Goal: Task Accomplishment & Management: Use online tool/utility

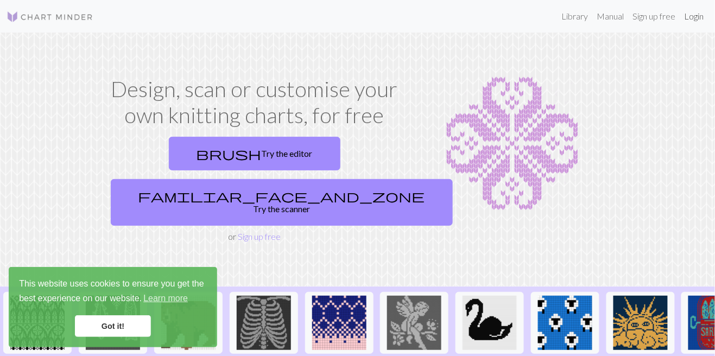
click at [694, 14] on link "Login" at bounding box center [695, 16] width 28 height 22
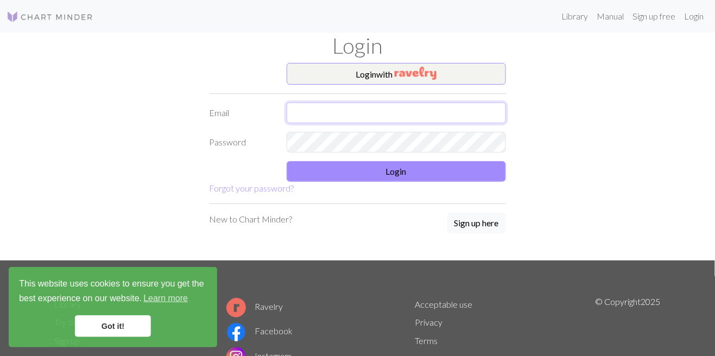
click at [425, 110] on input "text" at bounding box center [396, 113] width 219 height 21
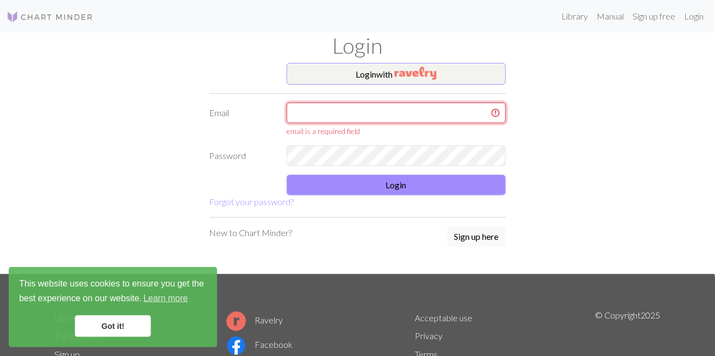
type input "[EMAIL_ADDRESS][DOMAIN_NAME]"
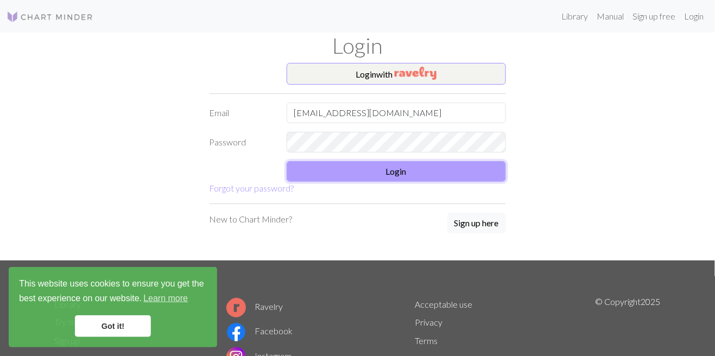
click at [420, 177] on button "Login" at bounding box center [396, 171] width 219 height 21
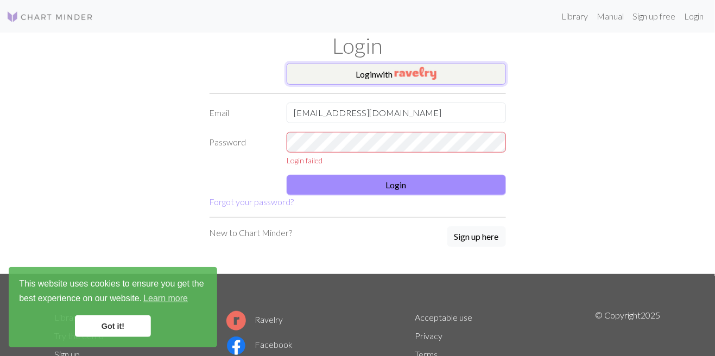
click at [462, 73] on button "Login with" at bounding box center [396, 74] width 219 height 22
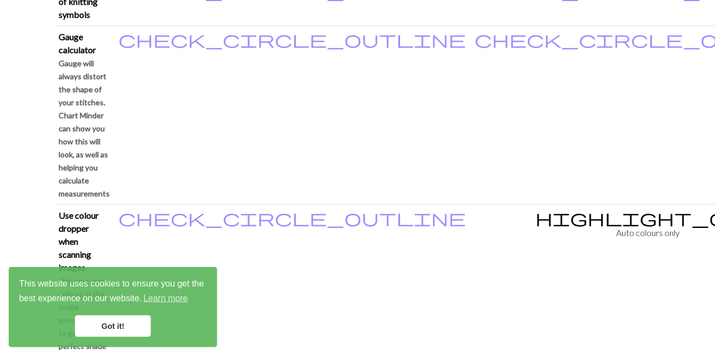
scroll to position [1047, 0]
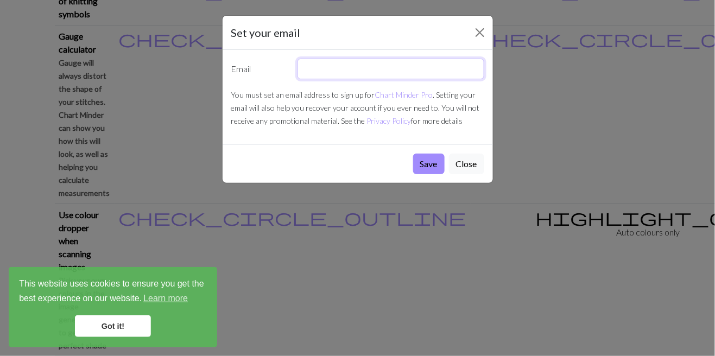
click at [399, 73] on input "text" at bounding box center [391, 69] width 187 height 21
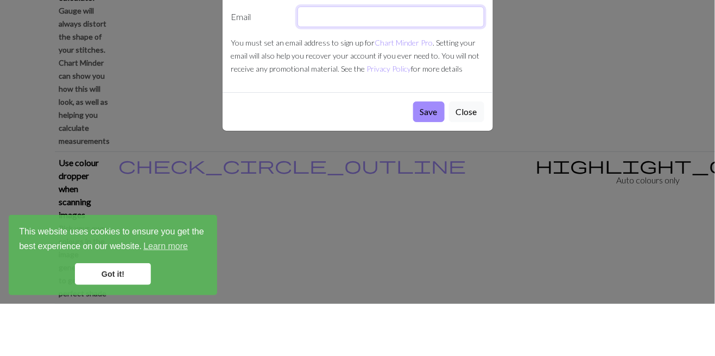
type input "[EMAIL_ADDRESS][DOMAIN_NAME]"
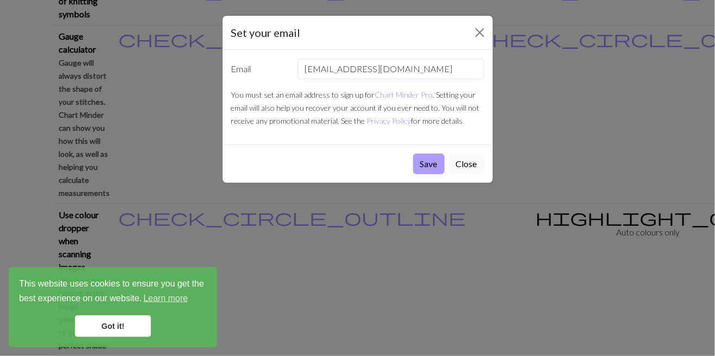
click at [431, 169] on button "Save" at bounding box center [429, 164] width 32 height 21
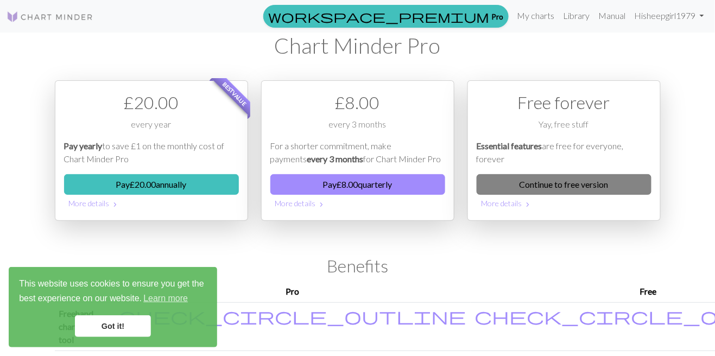
click at [604, 182] on link "Continue to free version" at bounding box center [564, 184] width 175 height 21
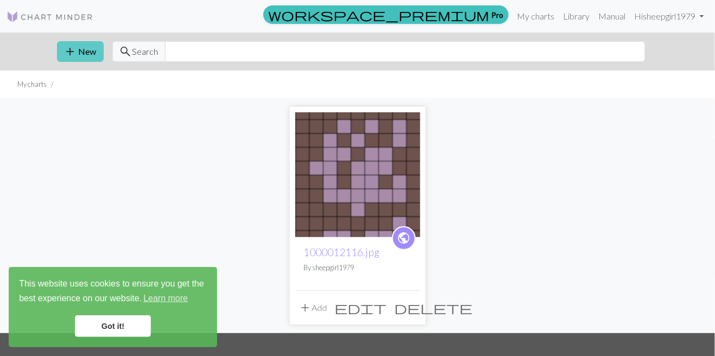
click at [91, 59] on button "add New" at bounding box center [80, 51] width 47 height 21
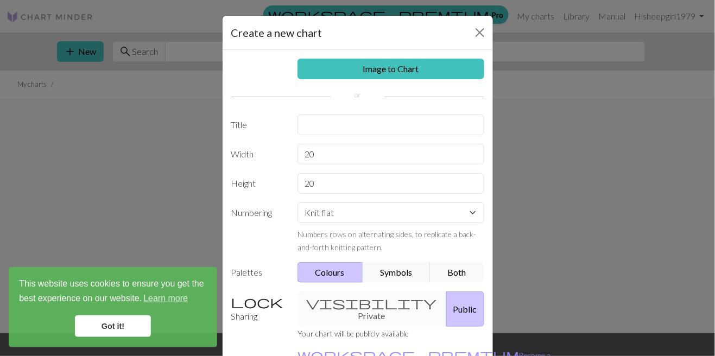
click at [640, 269] on div "Create a new chart Image to Chart Title Width 20 Height 20 Numbering Knit flat …" at bounding box center [357, 178] width 715 height 356
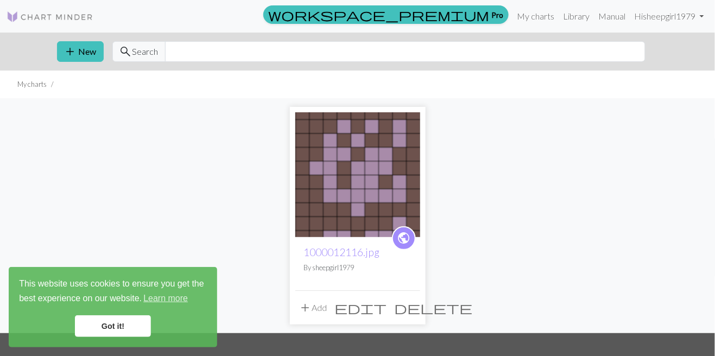
click at [417, 311] on button "delete" at bounding box center [434, 308] width 86 height 21
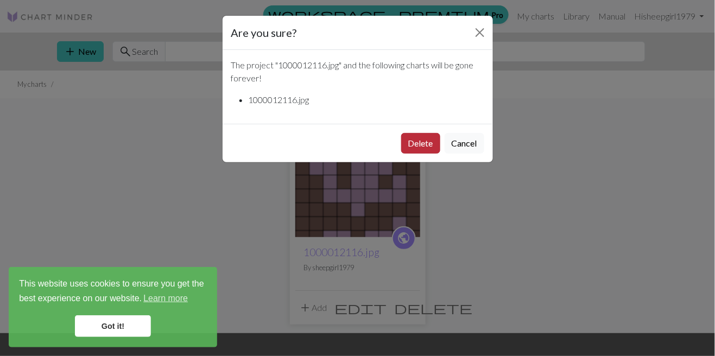
click at [427, 150] on button "Delete" at bounding box center [420, 143] width 39 height 21
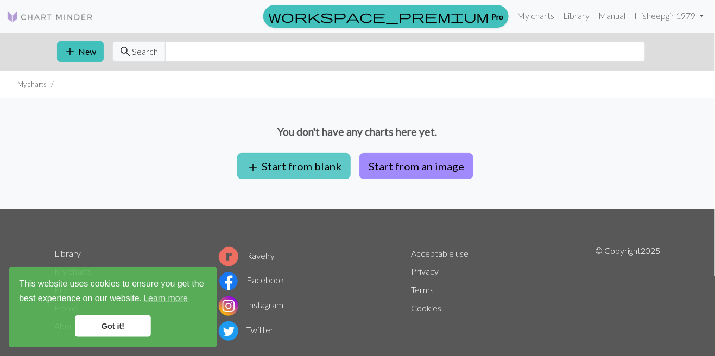
click at [325, 173] on button "add Start from blank" at bounding box center [294, 166] width 114 height 26
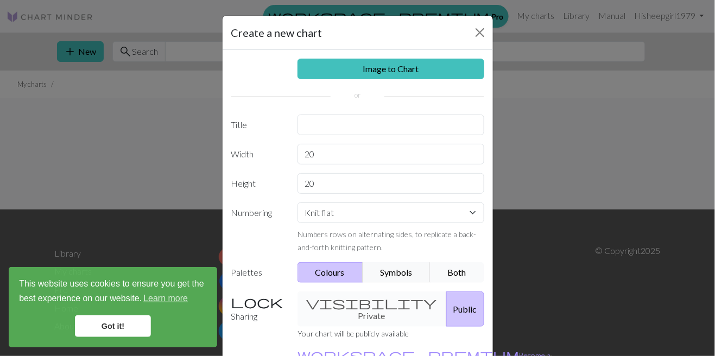
click at [464, 268] on button "Both" at bounding box center [457, 272] width 54 height 21
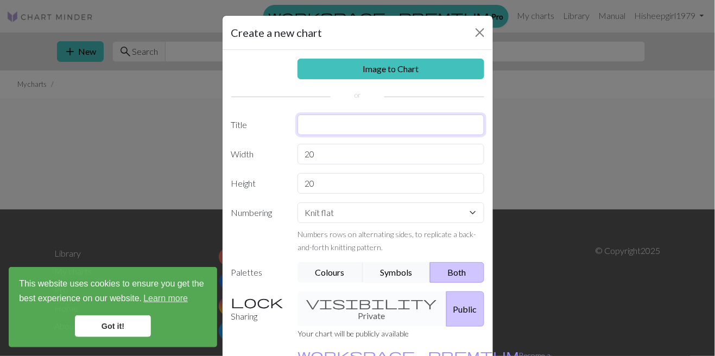
click at [407, 128] on input "text" at bounding box center [391, 125] width 187 height 21
type input "Hat"
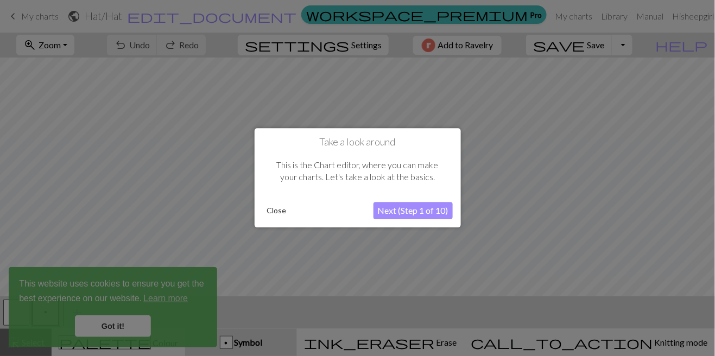
click at [423, 220] on button "Next (Step 1 of 10)" at bounding box center [413, 211] width 79 height 17
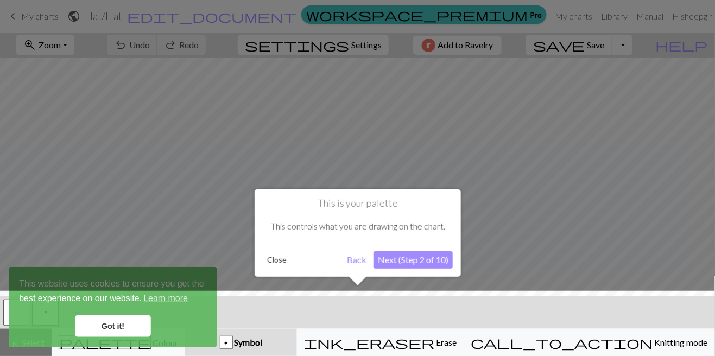
click at [421, 263] on button "Next (Step 2 of 10)" at bounding box center [413, 259] width 79 height 17
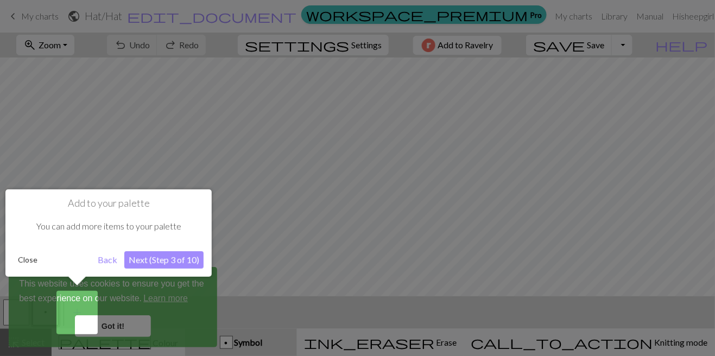
click at [174, 262] on button "Next (Step 3 of 10)" at bounding box center [163, 259] width 79 height 17
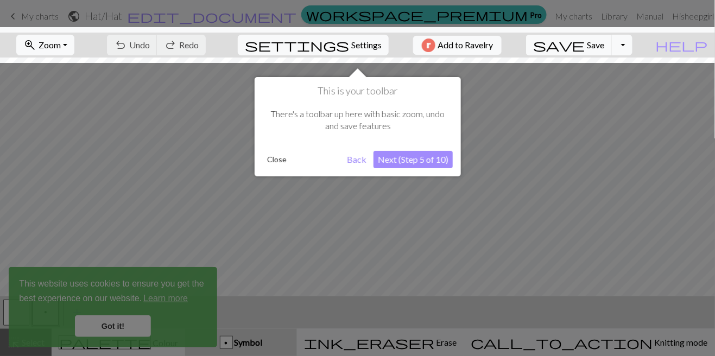
click at [444, 158] on button "Next (Step 5 of 10)" at bounding box center [413, 159] width 79 height 17
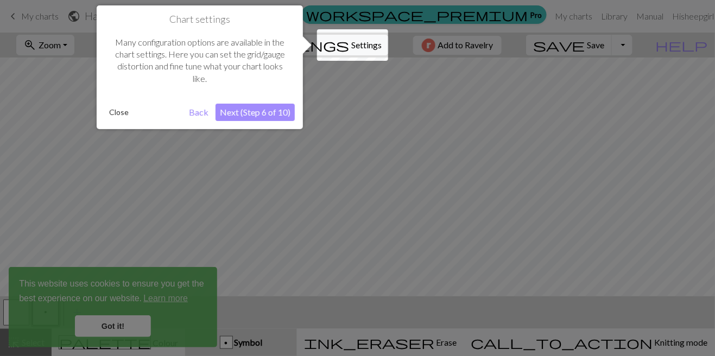
click at [273, 116] on button "Next (Step 6 of 10)" at bounding box center [255, 112] width 79 height 17
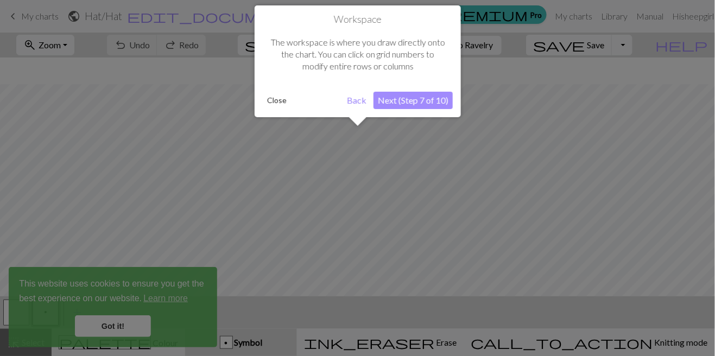
scroll to position [27, 0]
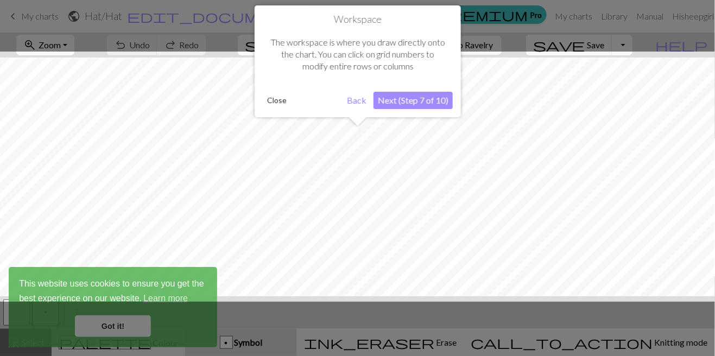
click at [430, 95] on button "Next (Step 7 of 10)" at bounding box center [413, 100] width 79 height 17
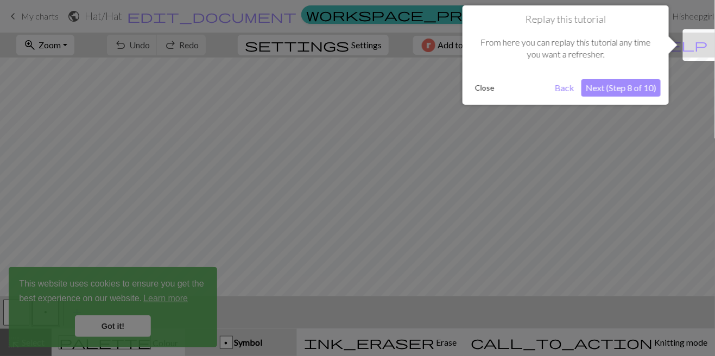
click at [639, 89] on button "Next (Step 8 of 10)" at bounding box center [621, 87] width 79 height 17
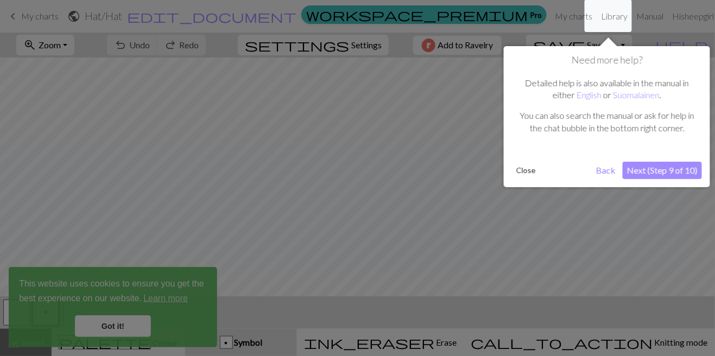
click at [670, 167] on button "Next (Step 9 of 10)" at bounding box center [662, 170] width 79 height 17
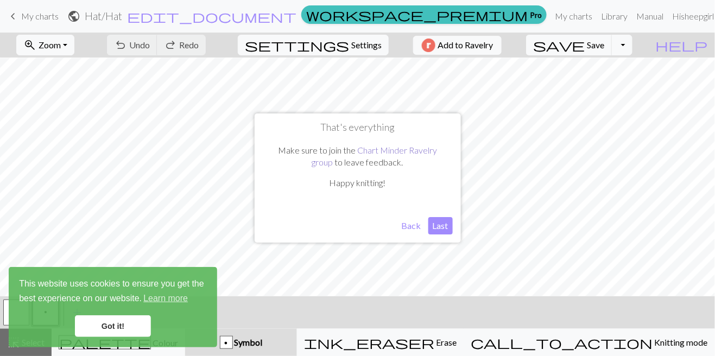
click at [414, 167] on link "Chart Minder Ravelry group" at bounding box center [374, 156] width 125 height 22
click at [445, 230] on button "Last" at bounding box center [441, 225] width 24 height 17
click at [139, 327] on link "Got it!" at bounding box center [113, 327] width 76 height 22
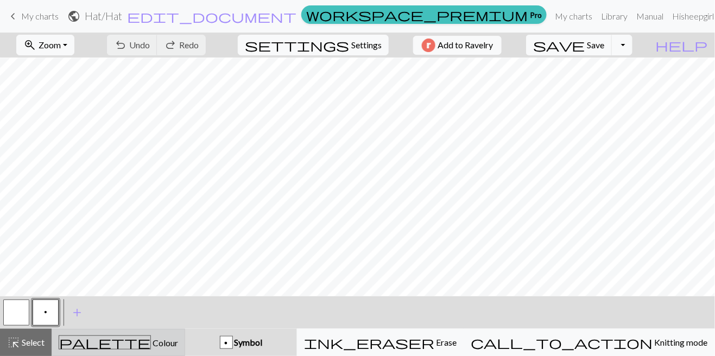
click at [151, 344] on span "Colour" at bounding box center [164, 343] width 27 height 10
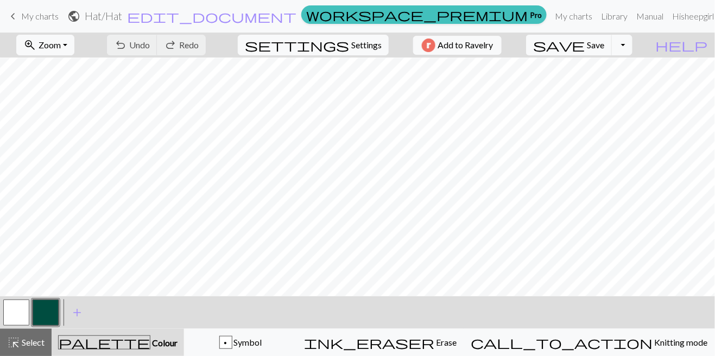
click at [46, 310] on button "button" at bounding box center [46, 313] width 26 height 26
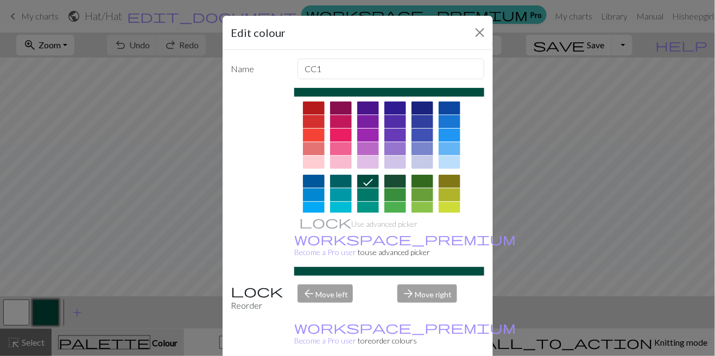
scroll to position [0, 0]
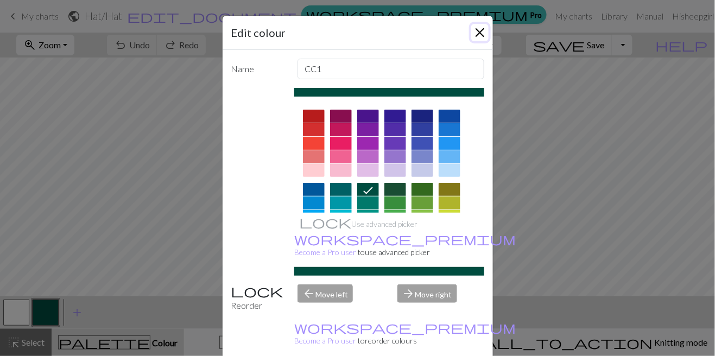
click at [480, 30] on button "Close" at bounding box center [479, 32] width 17 height 17
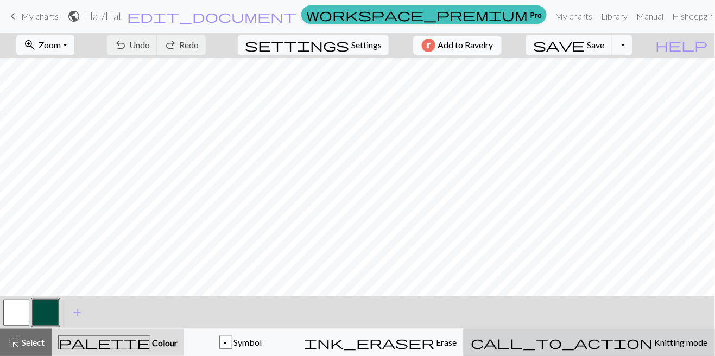
click at [651, 337] on div "call_to_action Knitting mode Knitting mode" at bounding box center [589, 342] width 237 height 13
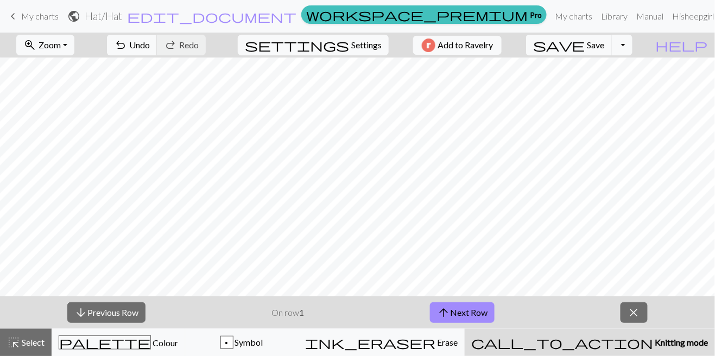
click at [660, 339] on span "Knitting mode" at bounding box center [681, 342] width 55 height 10
click at [640, 307] on span "close" at bounding box center [634, 312] width 13 height 15
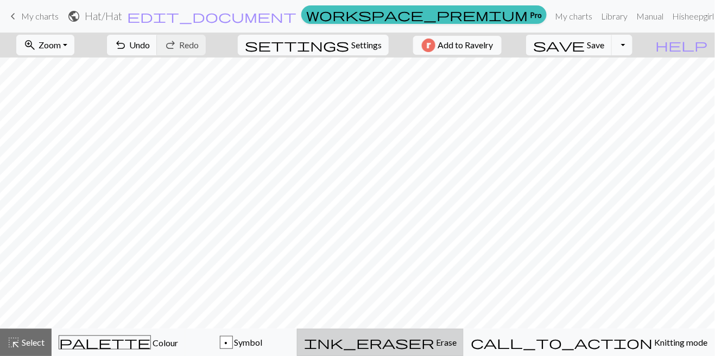
click at [464, 333] on button "ink_eraser Erase Erase" at bounding box center [380, 342] width 167 height 27
click at [150, 45] on span "Undo" at bounding box center [139, 45] width 21 height 10
click at [150, 44] on span "Undo" at bounding box center [139, 45] width 21 height 10
click at [150, 47] on span "Undo" at bounding box center [139, 45] width 21 height 10
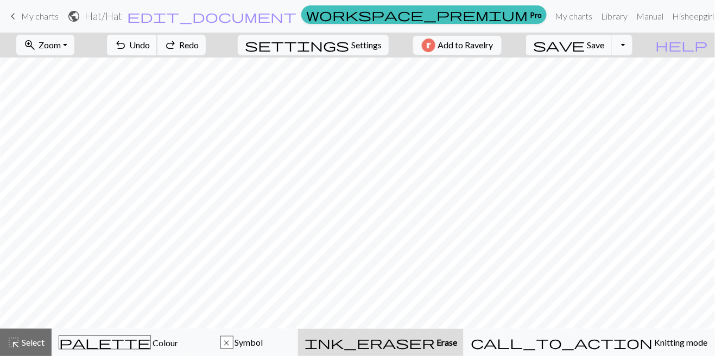
click at [150, 46] on span "Undo" at bounding box center [139, 45] width 21 height 10
